Goal: Information Seeking & Learning: Understand process/instructions

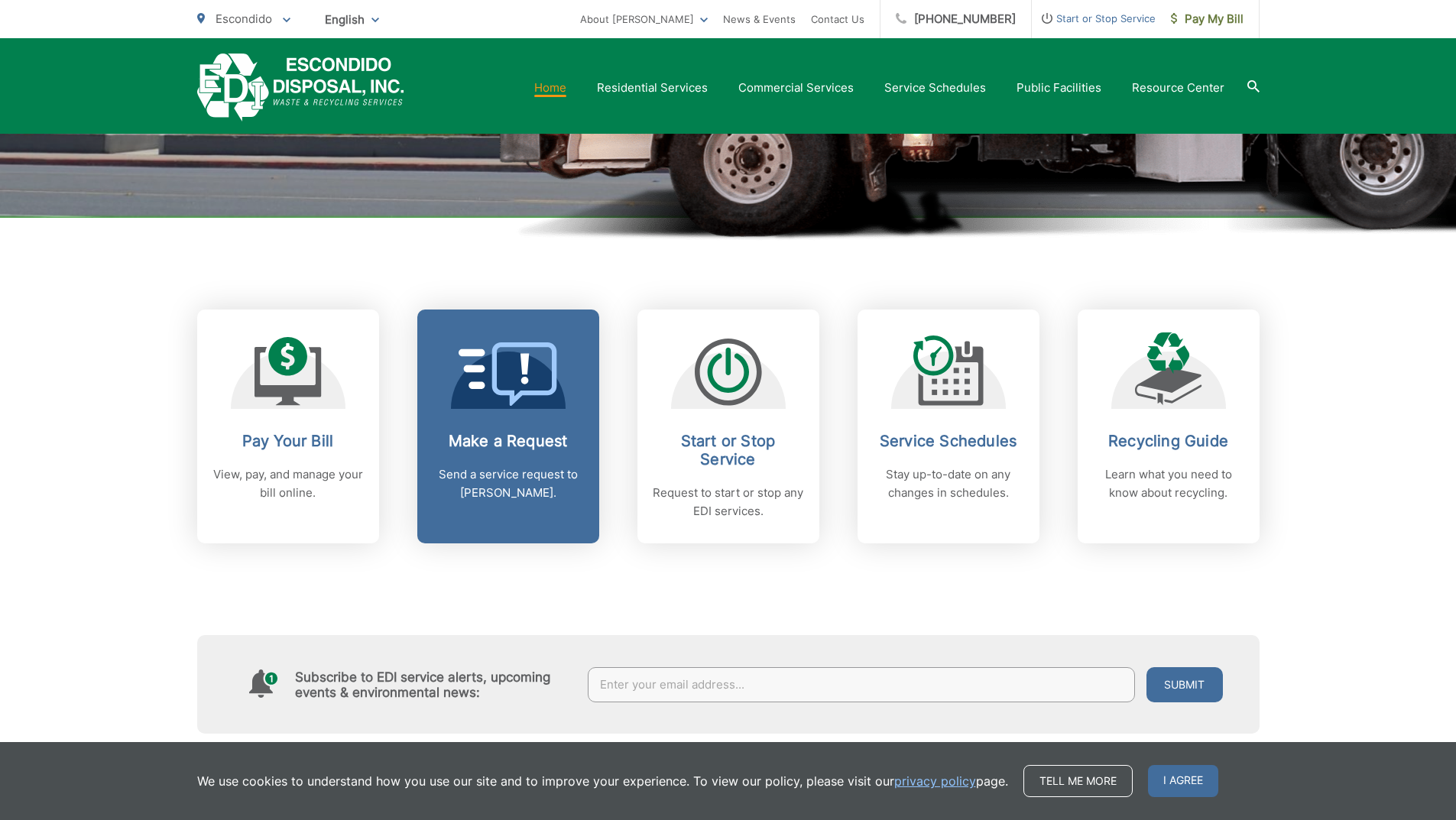
scroll to position [459, 0]
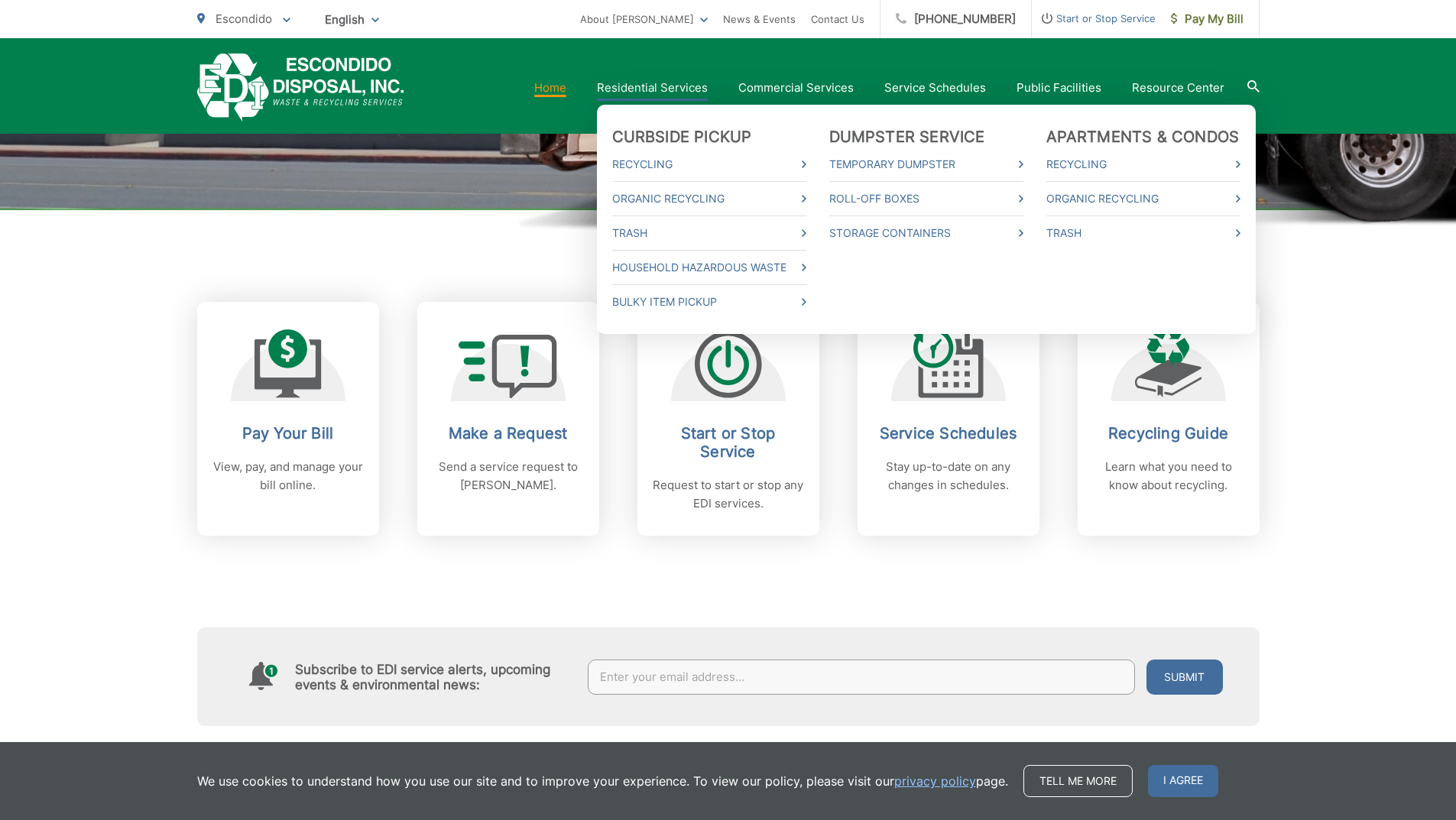
click at [658, 90] on link "Residential Services" at bounding box center [652, 88] width 111 height 19
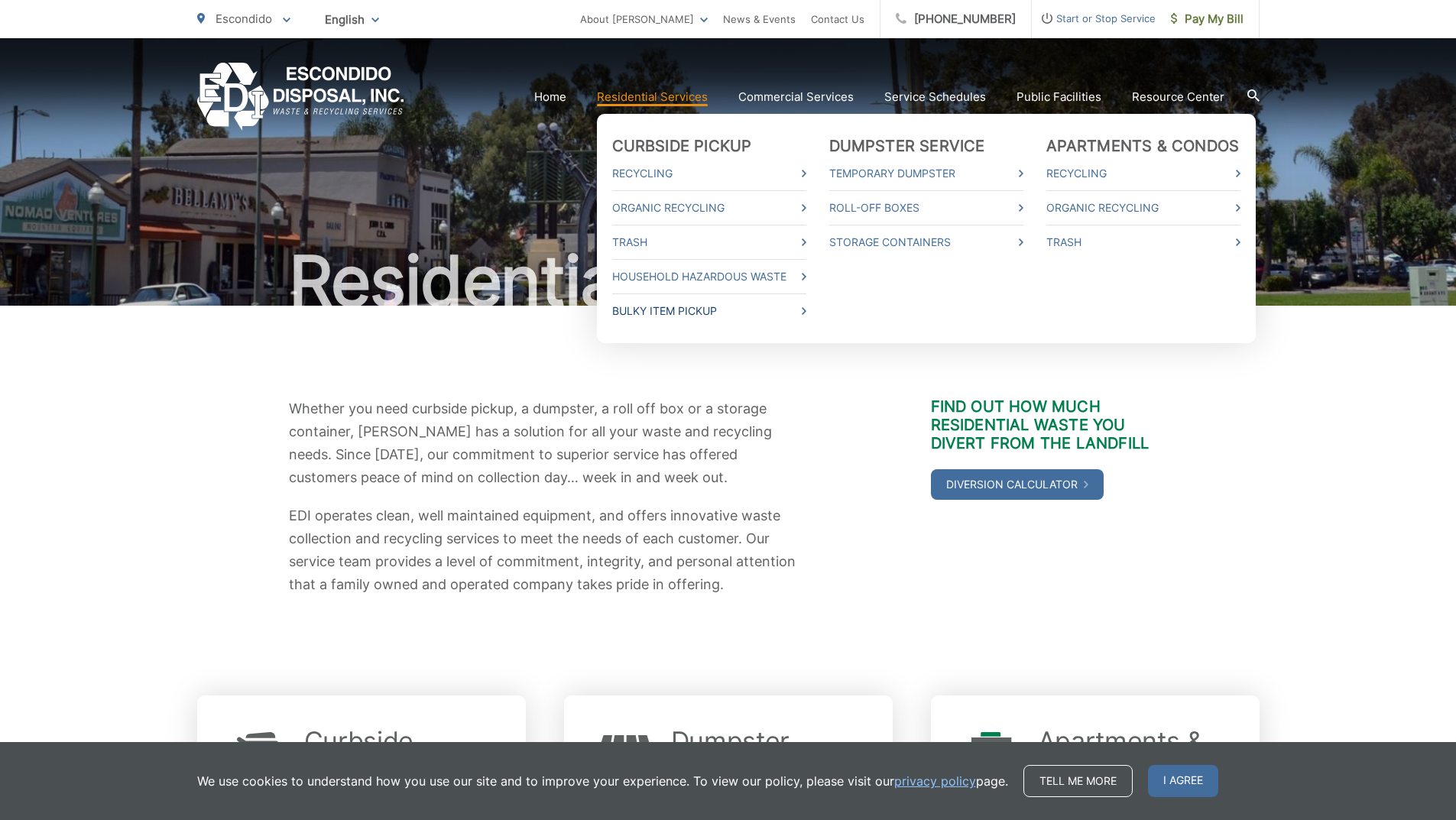
click at [681, 310] on link "Bulky Item Pickup" at bounding box center [709, 311] width 195 height 19
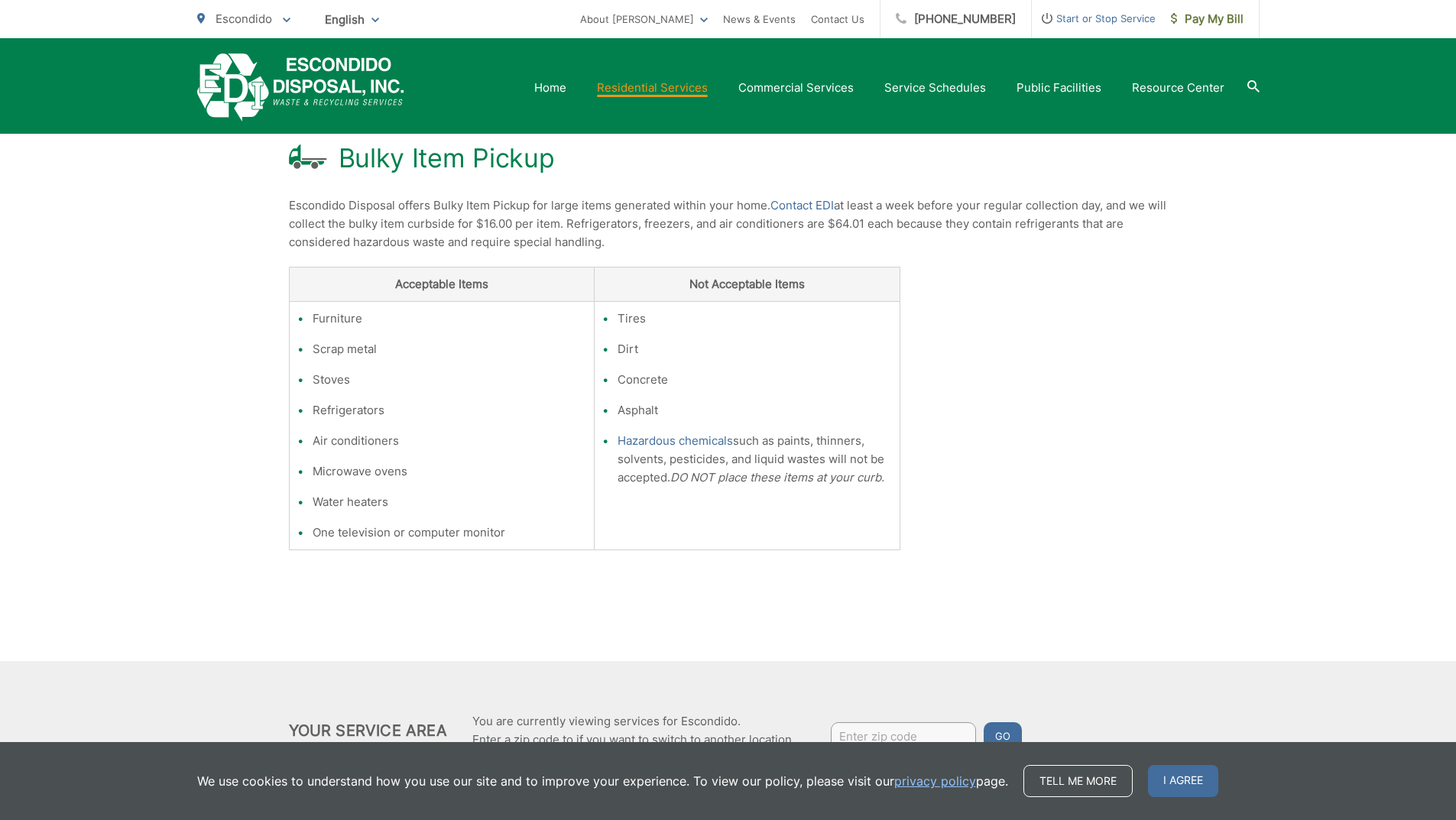
scroll to position [153, 0]
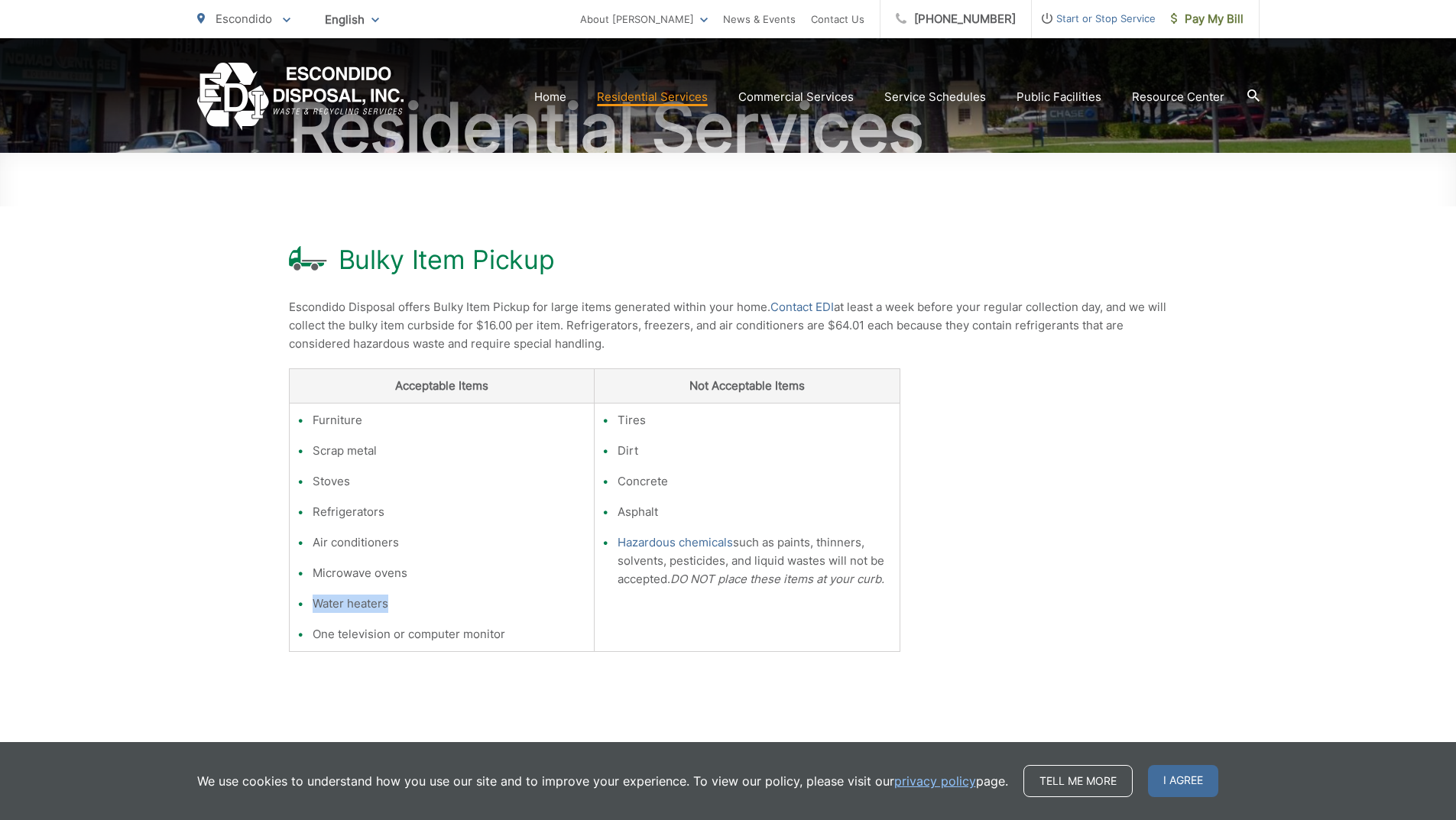
drag, startPoint x: 392, startPoint y: 606, endPoint x: 306, endPoint y: 600, distance: 86.2
click at [313, 600] on li "Water heaters" at bounding box center [449, 604] width 274 height 19
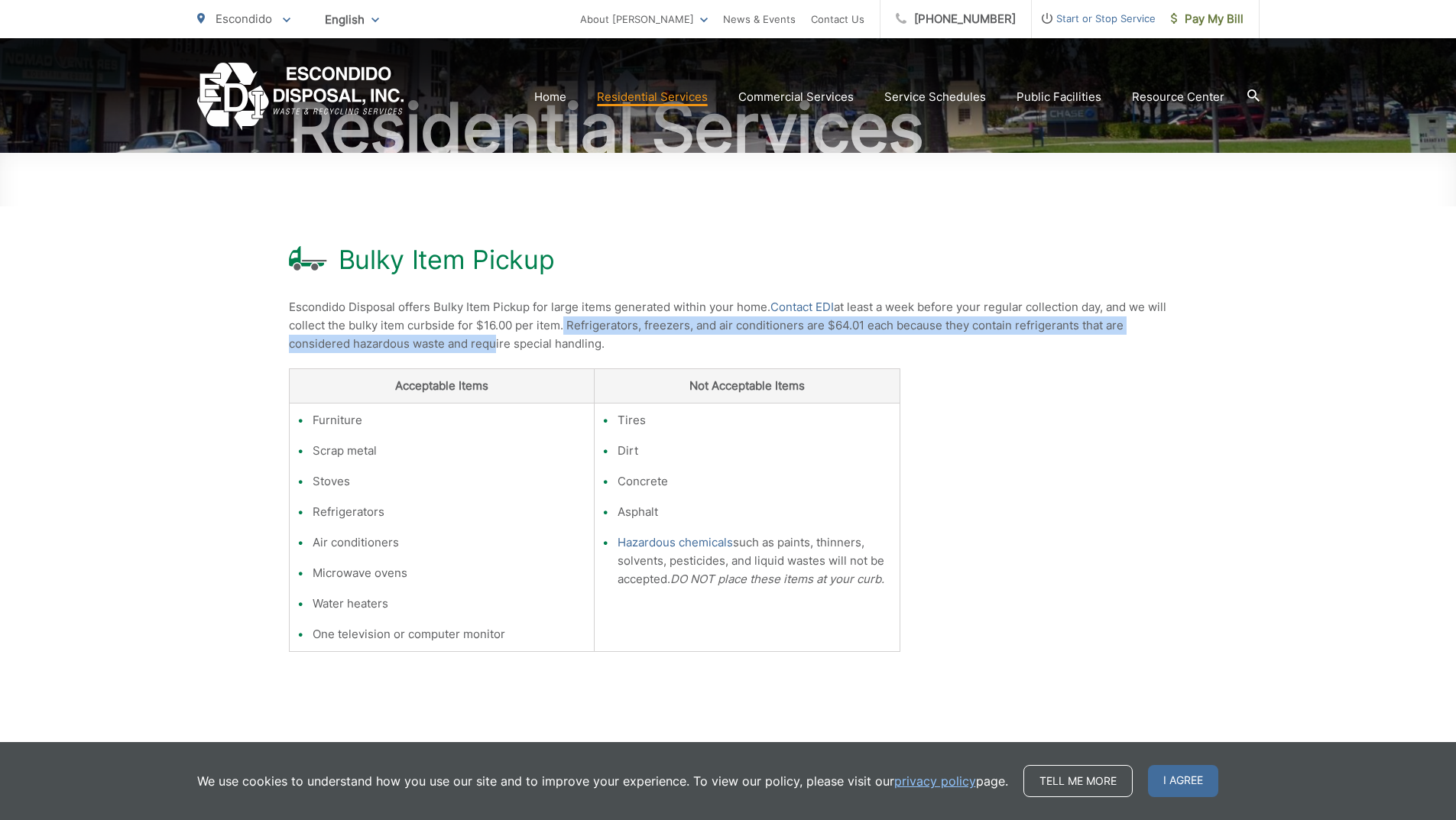
drag, startPoint x: 577, startPoint y: 331, endPoint x: 493, endPoint y: 335, distance: 84.1
click at [493, 335] on p "Escondido Disposal offers Bulky Item Pickup for large items generated within yo…" at bounding box center [728, 325] width 879 height 55
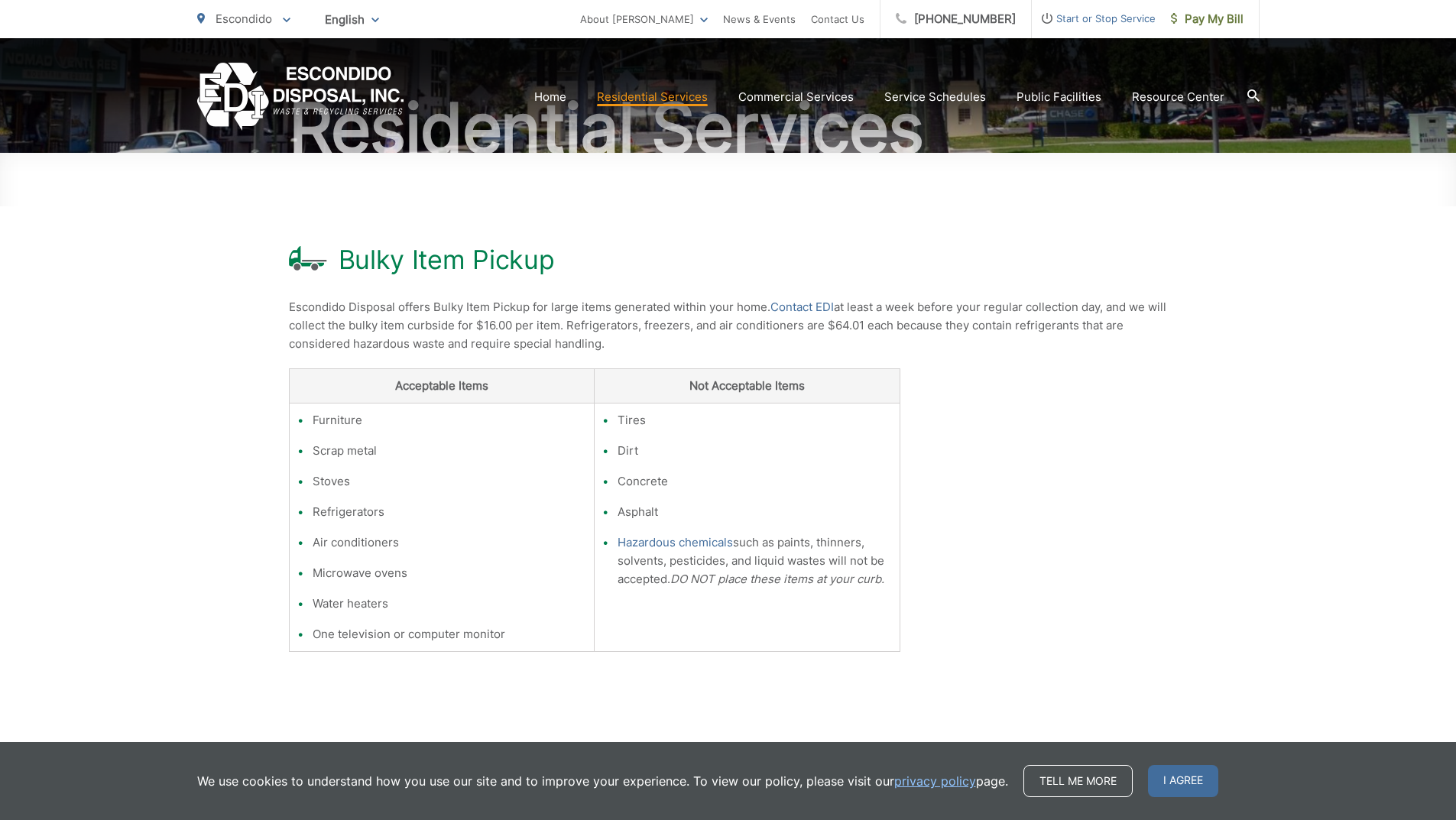
click at [440, 323] on span "Escondido Disposal offers Bulky Item Pickup for large items generated within yo…" at bounding box center [727, 325] width 878 height 51
click at [975, 378] on div "Bulky Item Pickup Escondido Disposal offers Bulky Item Pickup for large items g…" at bounding box center [728, 458] width 879 height 610
drag, startPoint x: 850, startPoint y: 328, endPoint x: 890, endPoint y: 334, distance: 40.4
click at [888, 334] on p "Escondido Disposal offers Bulky Item Pickup for large items generated within yo…" at bounding box center [728, 325] width 879 height 55
click at [892, 334] on p "Escondido Disposal offers Bulky Item Pickup for large items generated within yo…" at bounding box center [728, 325] width 879 height 55
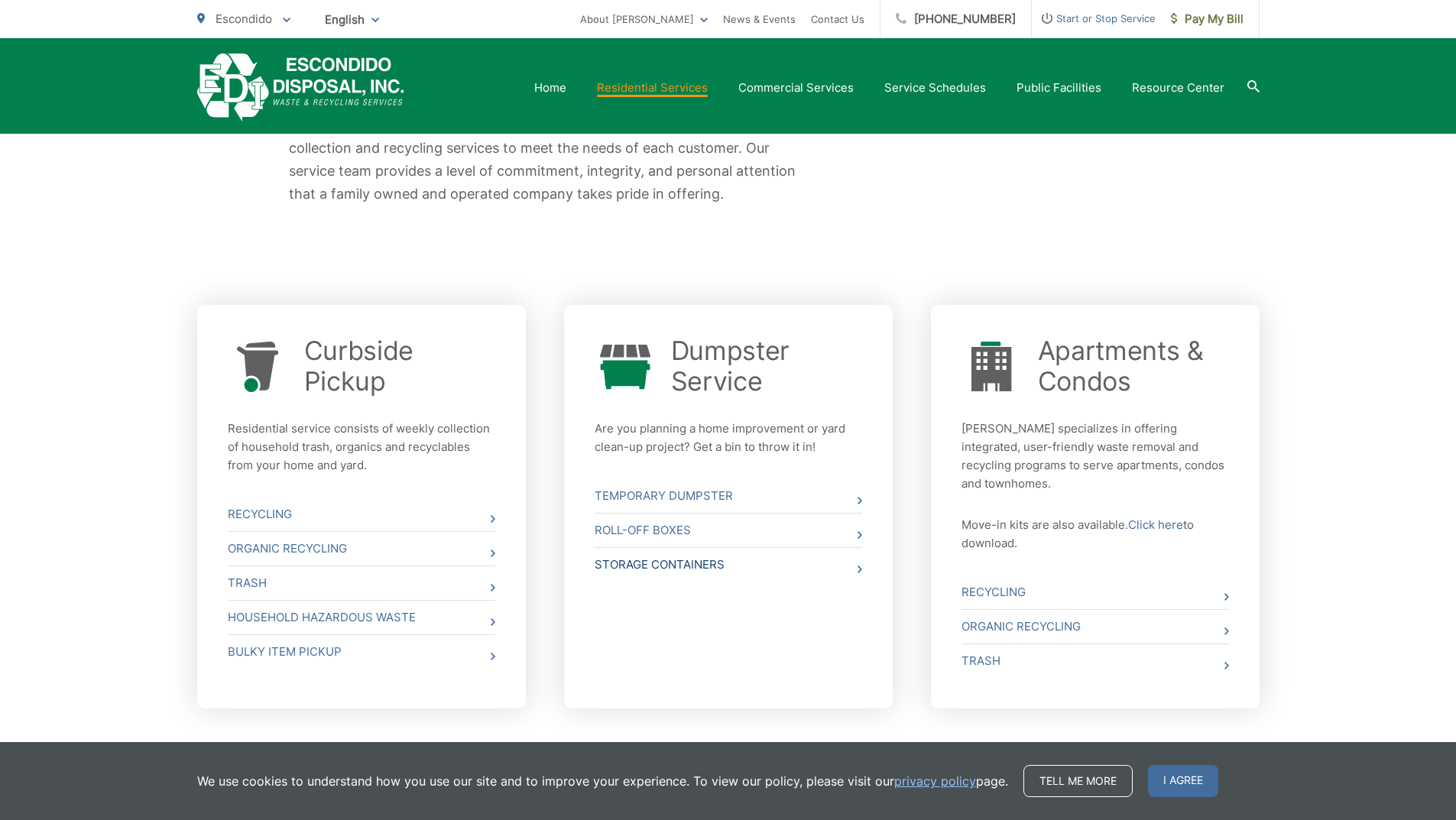
scroll to position [456, 0]
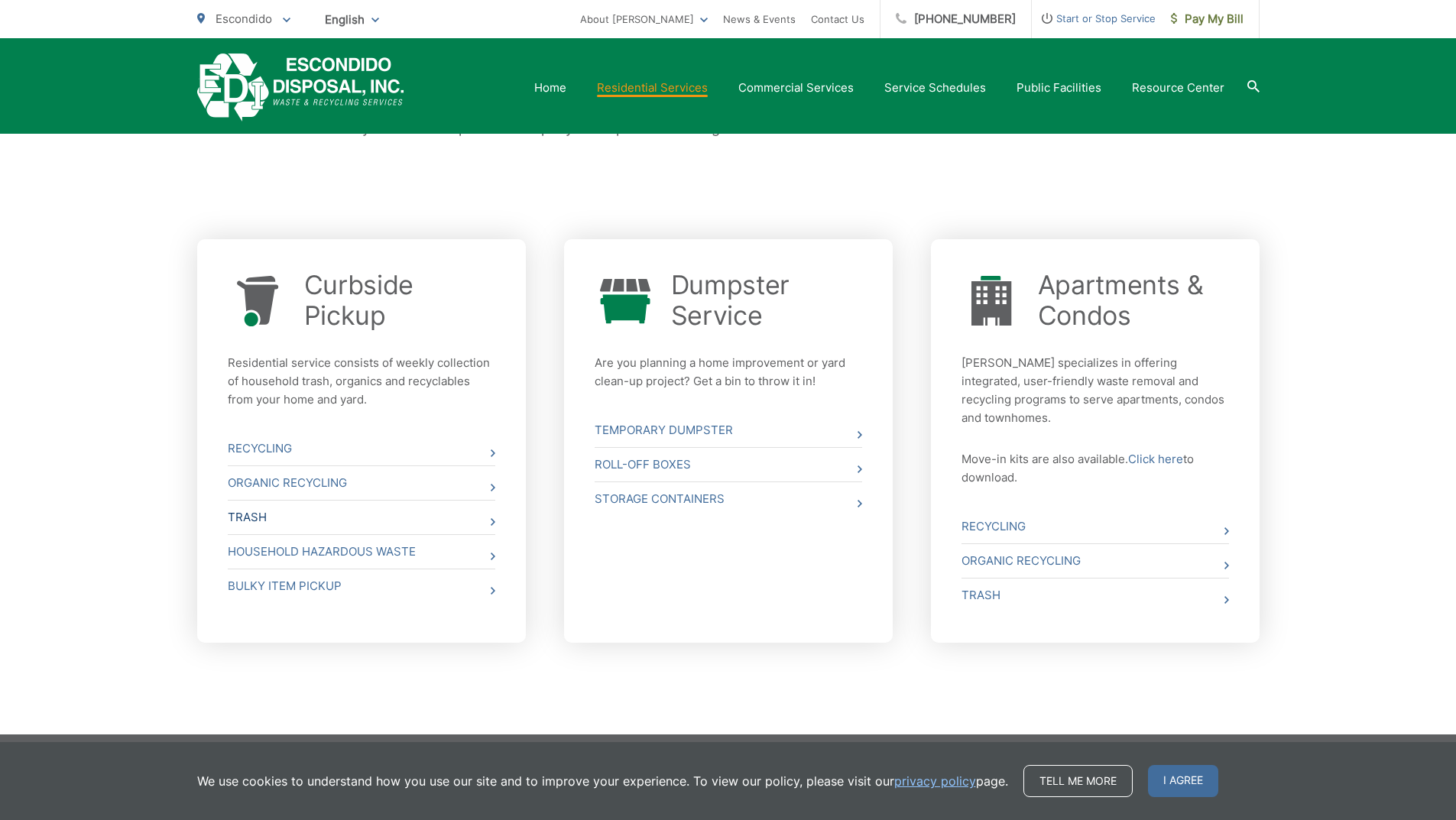
click at [273, 519] on link "Trash" at bounding box center [361, 518] width 268 height 34
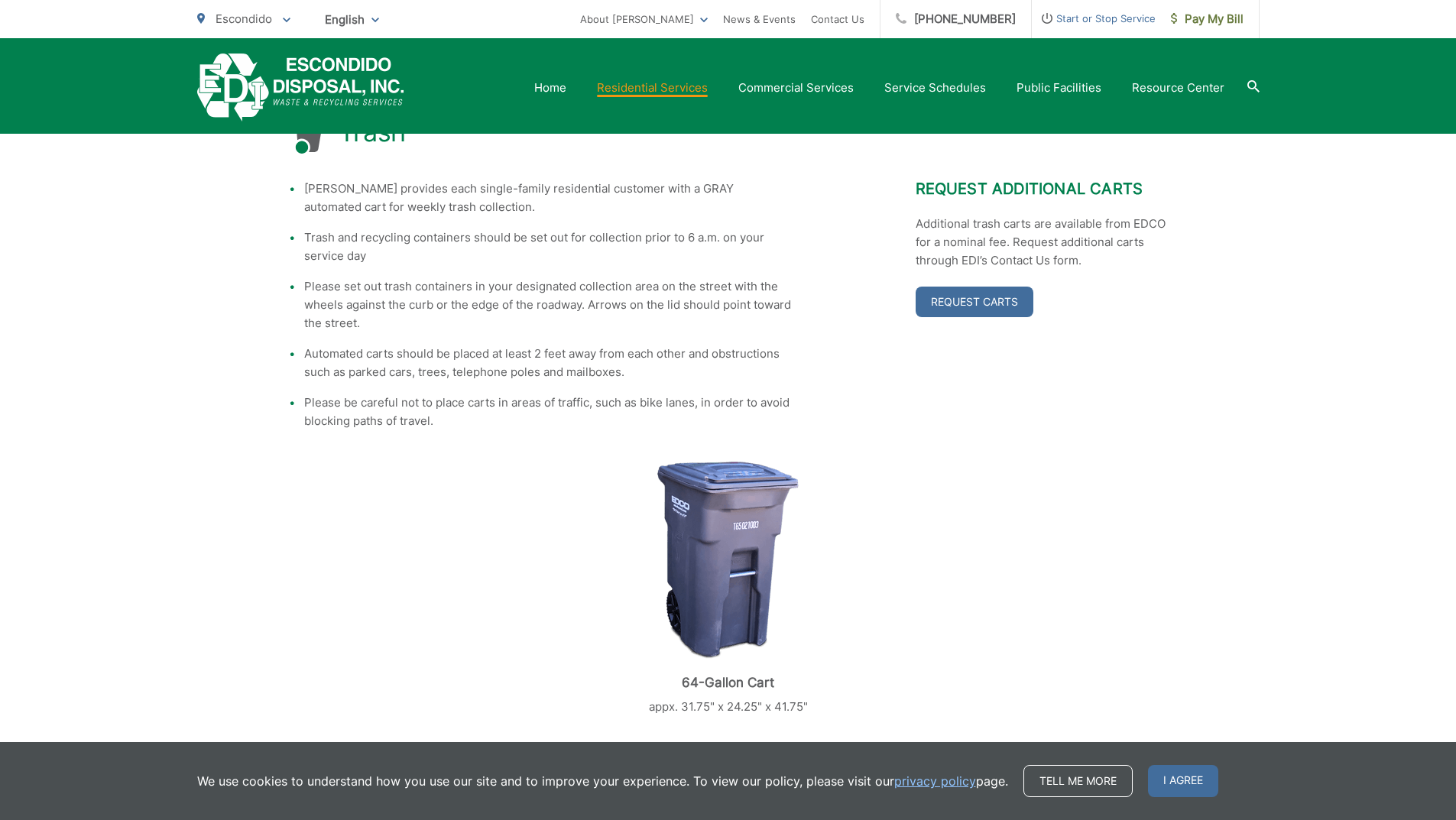
scroll to position [276, 0]
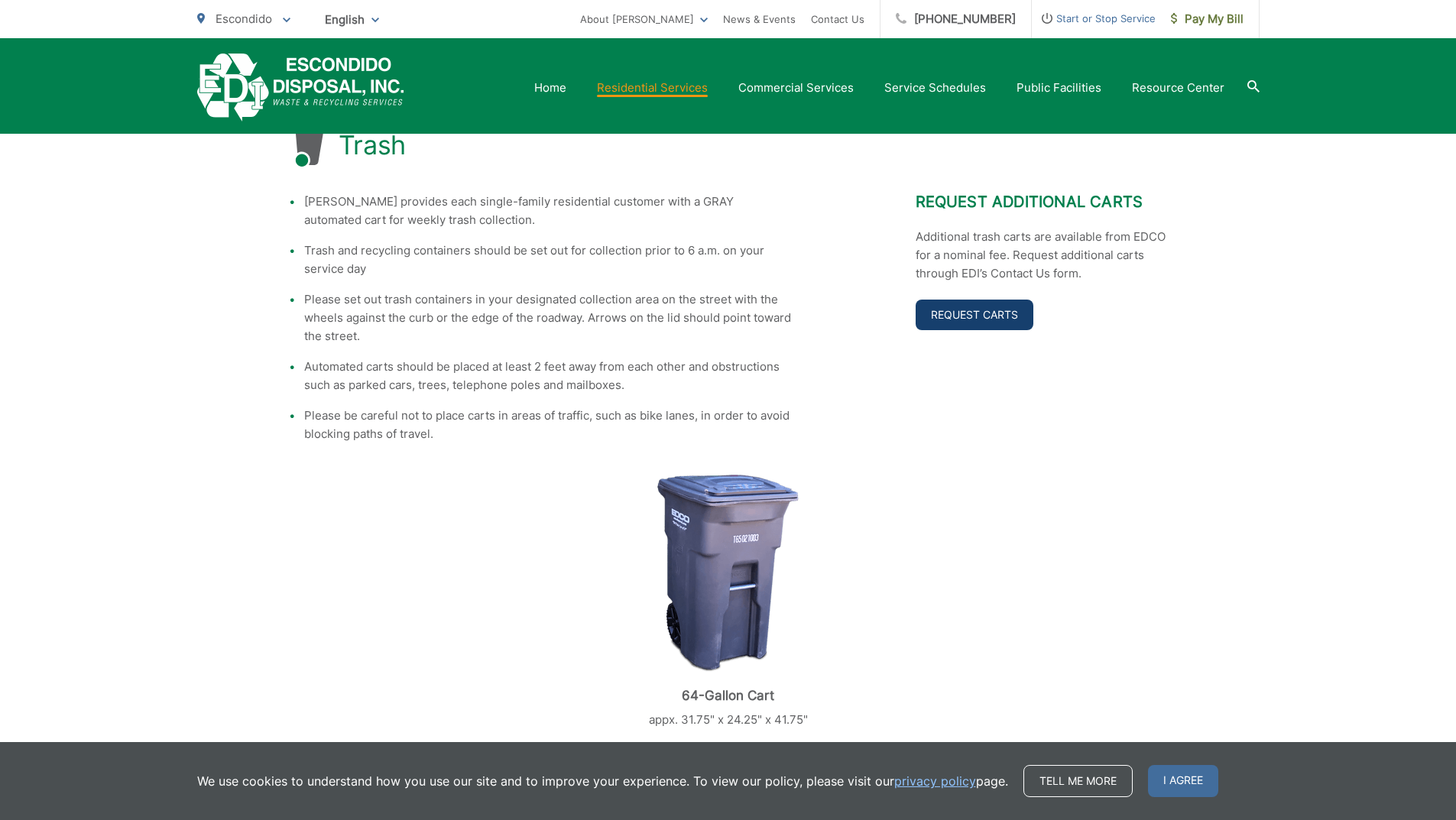
click at [966, 321] on link "Request Carts" at bounding box center [974, 315] width 117 height 31
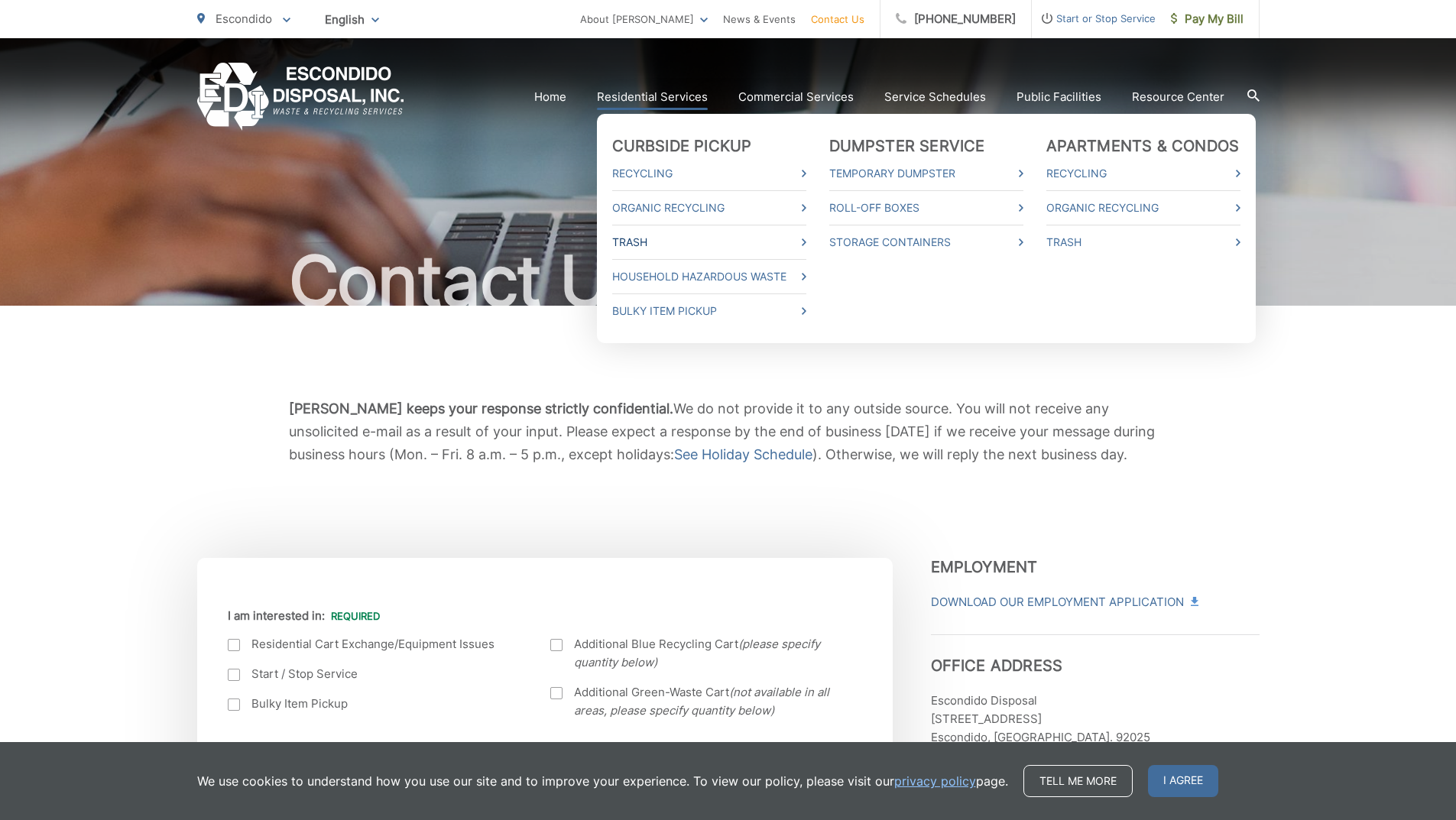
click at [639, 241] on link "Trash" at bounding box center [709, 242] width 195 height 19
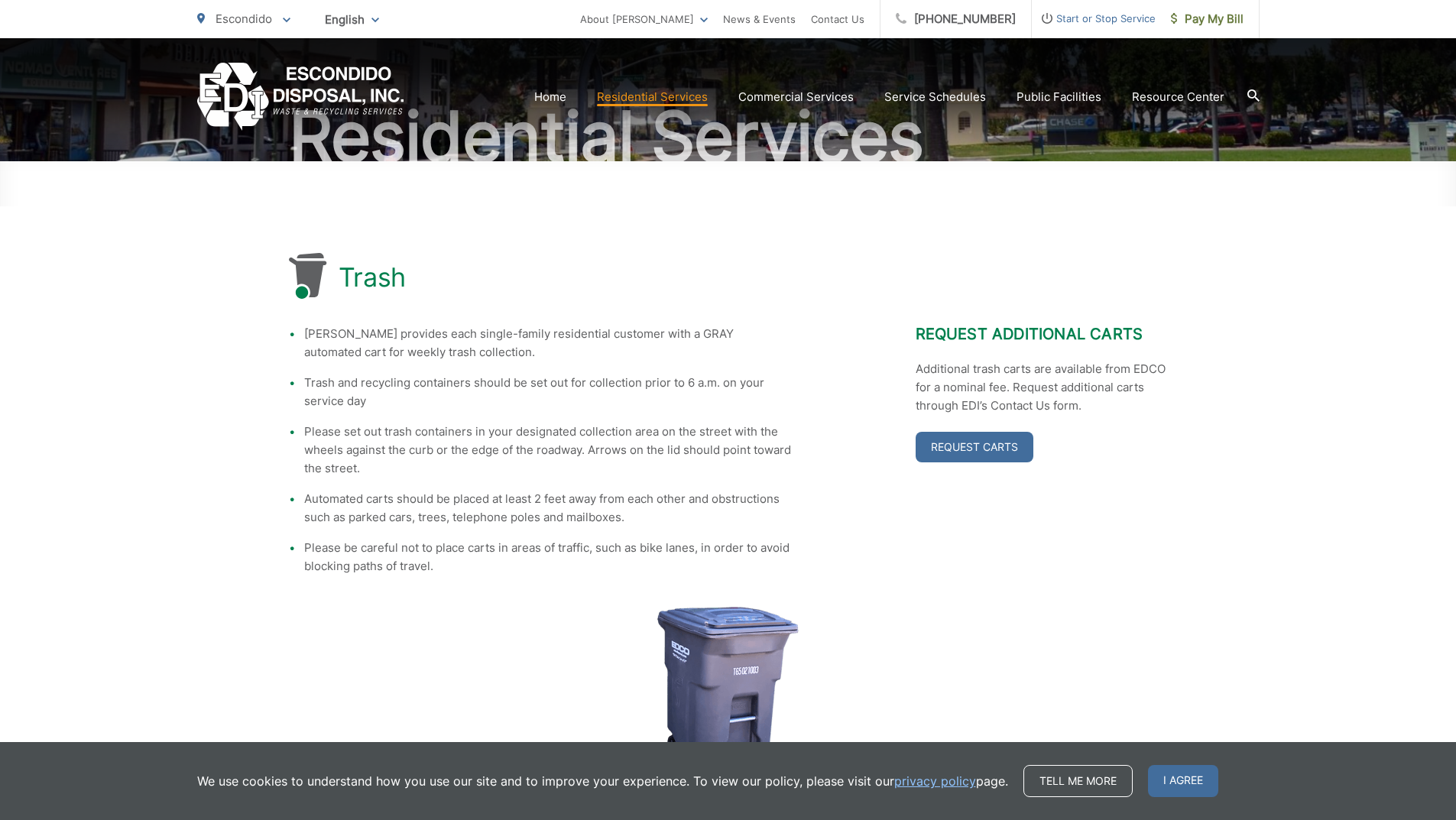
scroll to position [153, 0]
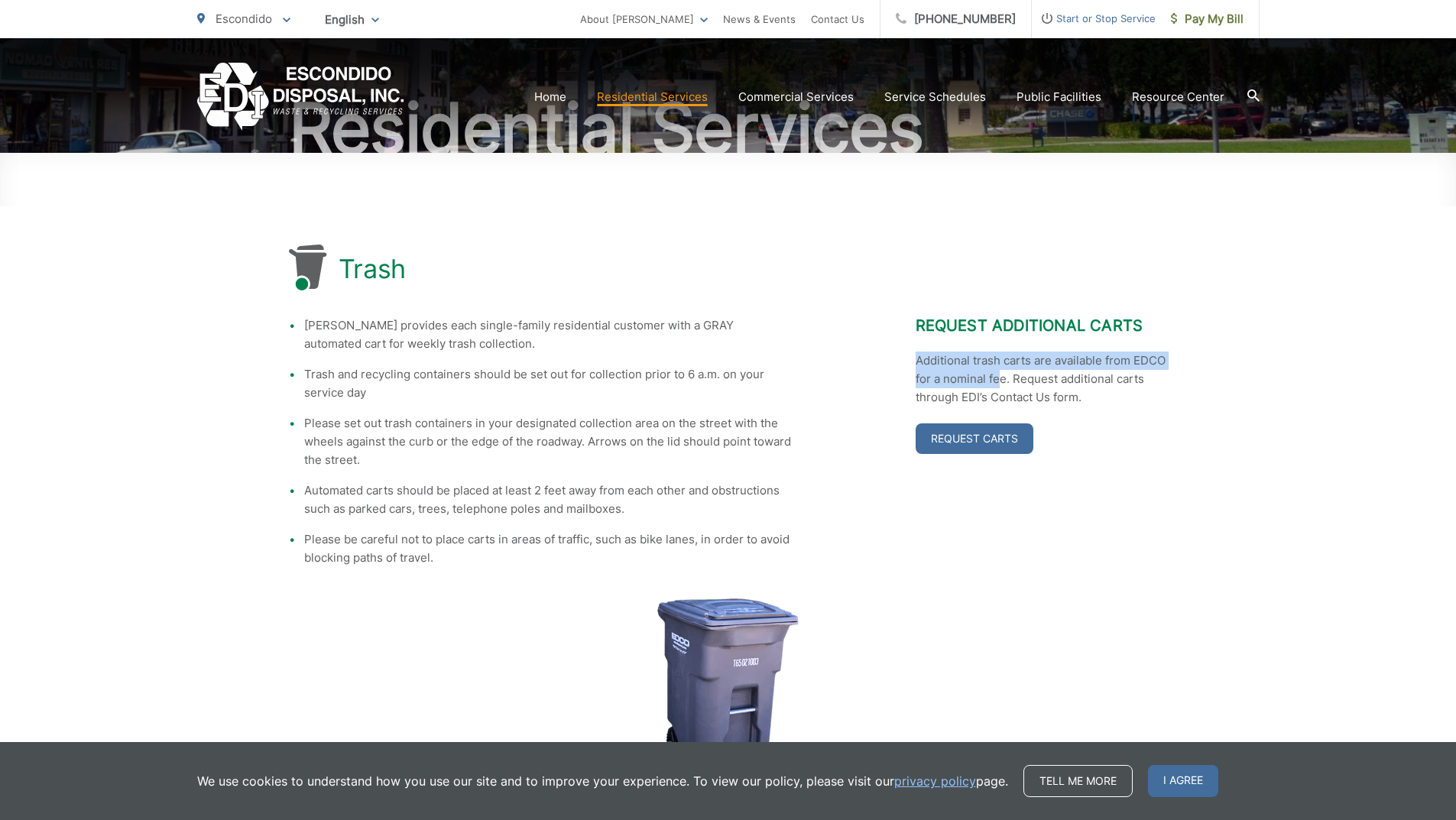
drag, startPoint x: 1001, startPoint y: 384, endPoint x: 887, endPoint y: 361, distance: 116.3
click at [887, 361] on div "[PERSON_NAME] provides each single-family residential customer with a GRAY auto…" at bounding box center [728, 442] width 879 height 251
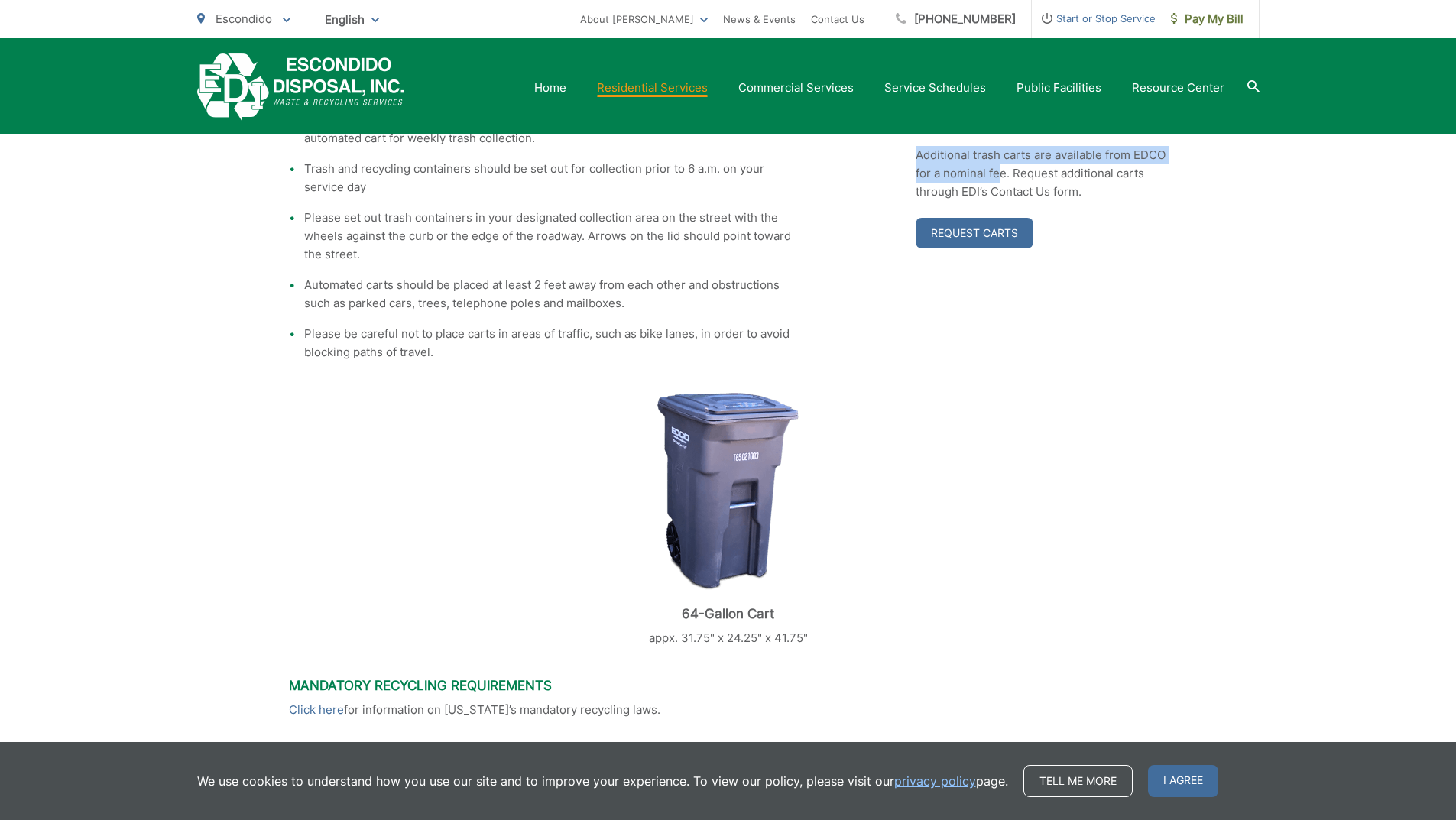
scroll to position [124, 0]
